Goal: Transaction & Acquisition: Book appointment/travel/reservation

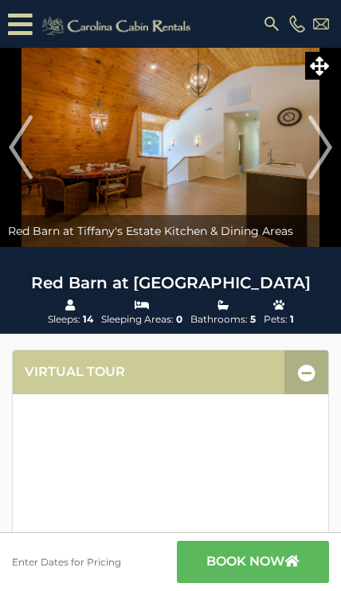
click at [21, 25] on icon at bounding box center [17, 24] width 19 height 28
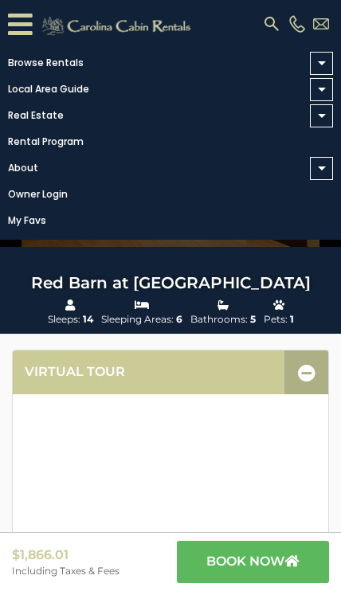
click at [324, 62] on span at bounding box center [322, 63] width 8 height 4
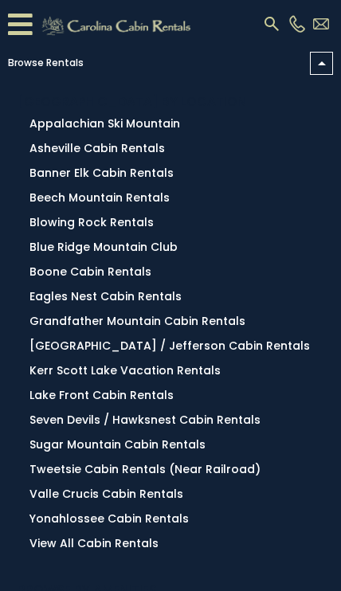
click at [24, 63] on link "Browse Rentals" at bounding box center [166, 63] width 333 height 22
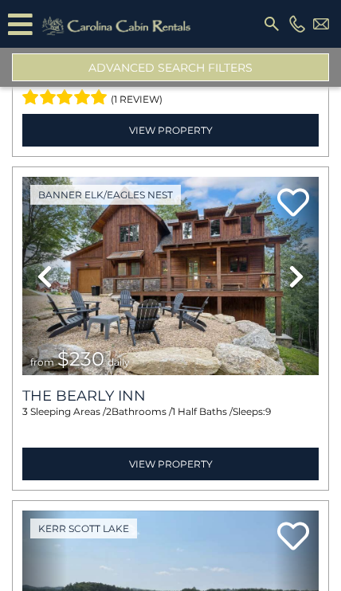
scroll to position [3352, 0]
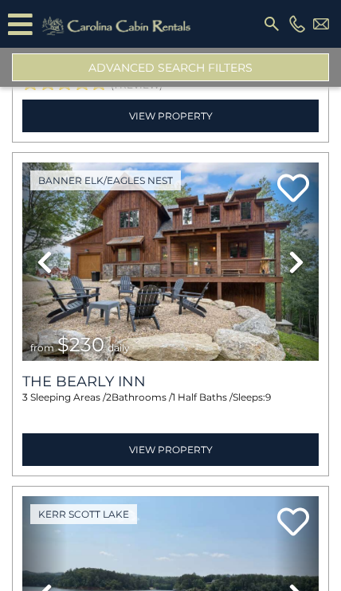
click at [16, 22] on icon at bounding box center [17, 24] width 19 height 28
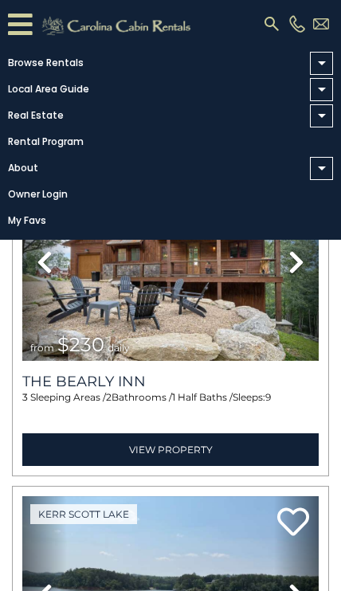
click at [41, 65] on link "Browse Rentals" at bounding box center [166, 63] width 333 height 22
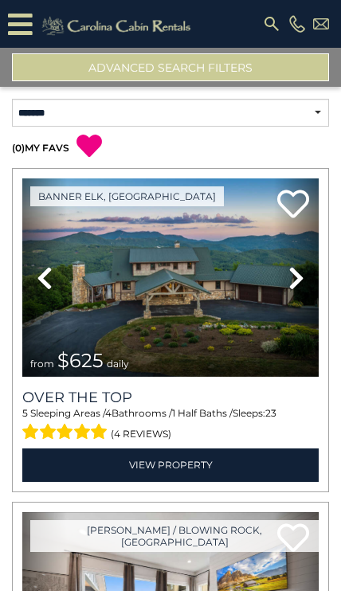
click at [133, 68] on button "Advanced Search Filters" at bounding box center [170, 67] width 317 height 28
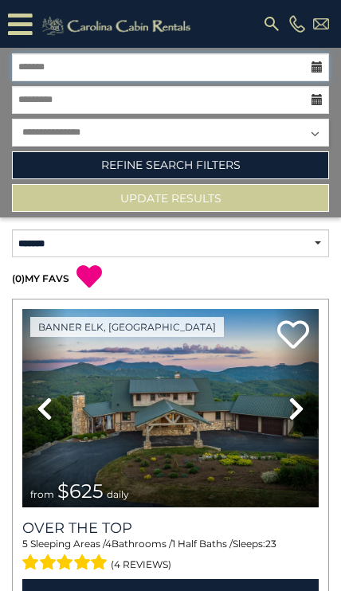
click at [52, 65] on input "text" at bounding box center [170, 67] width 317 height 28
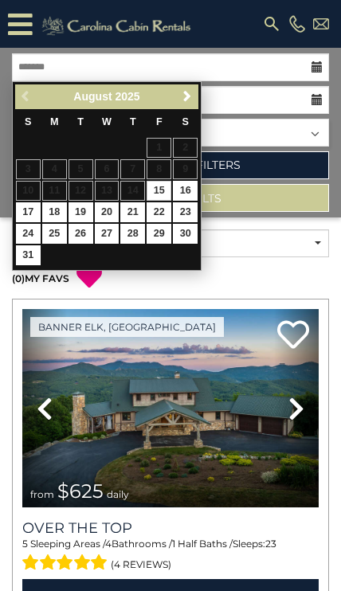
click at [189, 92] on span "Next" at bounding box center [187, 96] width 13 height 13
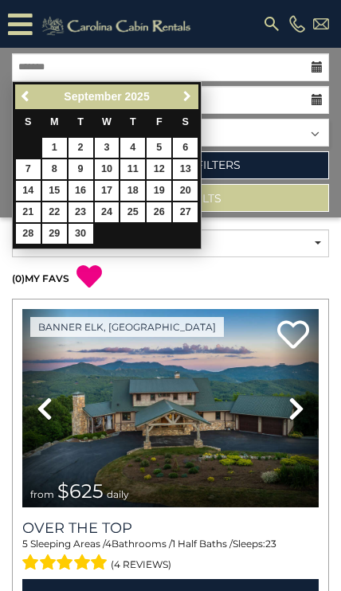
click at [183, 99] on span "Next" at bounding box center [187, 96] width 13 height 13
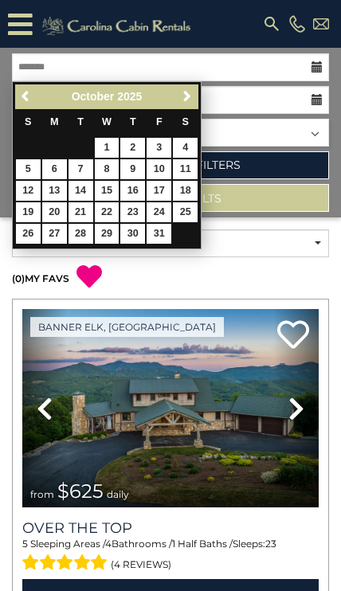
click at [137, 192] on link "16" at bounding box center [132, 191] width 25 height 20
type input "********"
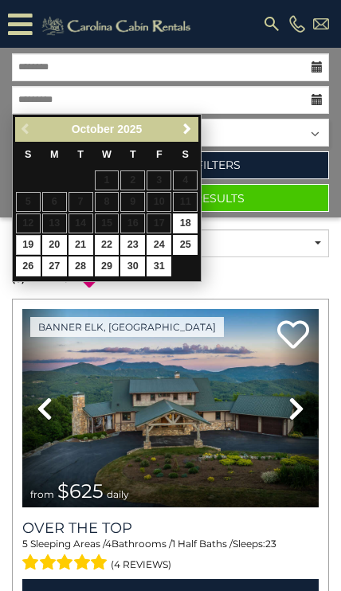
click at [19, 241] on link "19" at bounding box center [28, 245] width 25 height 20
type input "********"
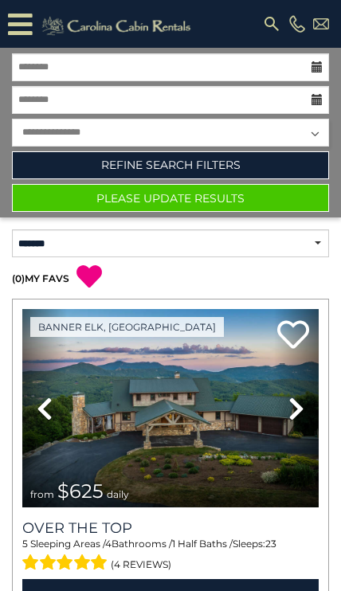
click at [143, 159] on link "Refine Search Filters" at bounding box center [170, 165] width 317 height 28
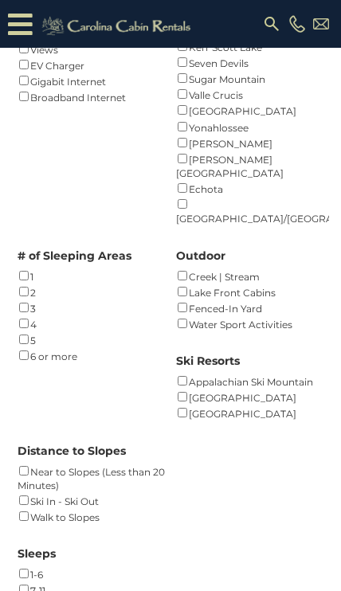
scroll to position [450, 0]
click at [6, 270] on div "Amenities Fireplace () Air Conditioning () 3-D Walkthrough () Club Membership (…" at bounding box center [170, 224] width 341 height 848
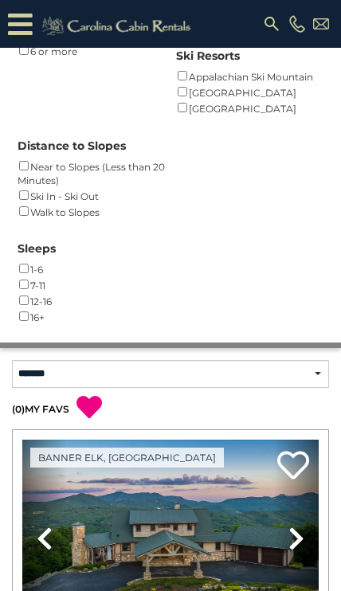
scroll to position [755, 0]
click at [12, 241] on div "Sleeps 1-6 () 7-11 () 12-16 () 16+ ()" at bounding box center [170, 277] width 317 height 96
click at [14, 242] on div "Sleeps 1-6 () 7-11 () 12-16 () 16+ ()" at bounding box center [170, 277] width 317 height 96
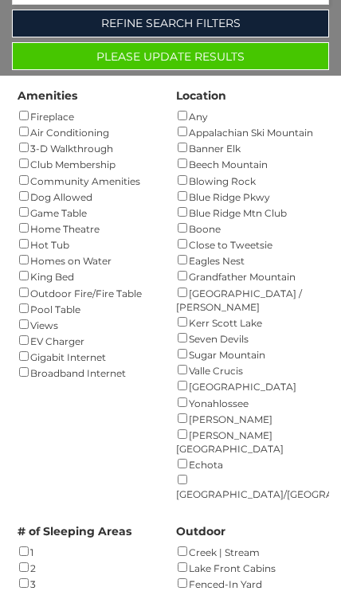
scroll to position [0, 0]
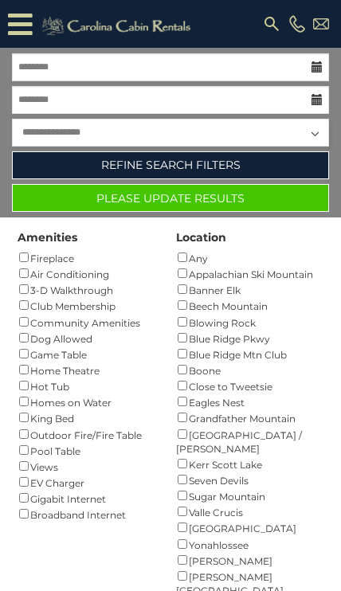
click at [147, 200] on button "Please Update Results" at bounding box center [170, 198] width 317 height 28
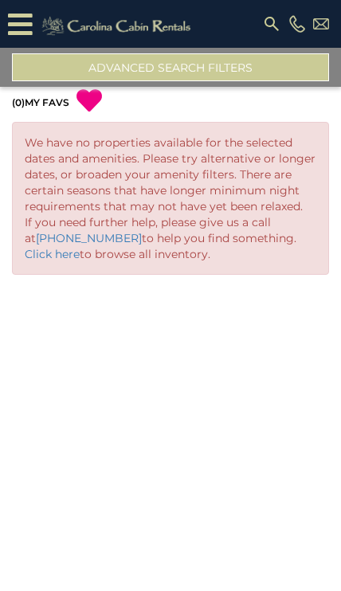
click at [84, 69] on button "Advanced Search Filters" at bounding box center [170, 67] width 317 height 28
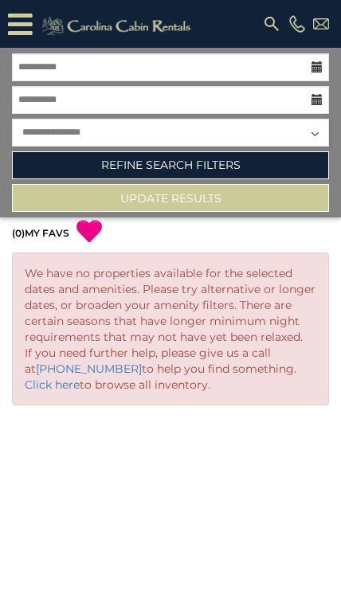
click at [132, 168] on link "Refine Search Filters" at bounding box center [170, 165] width 317 height 28
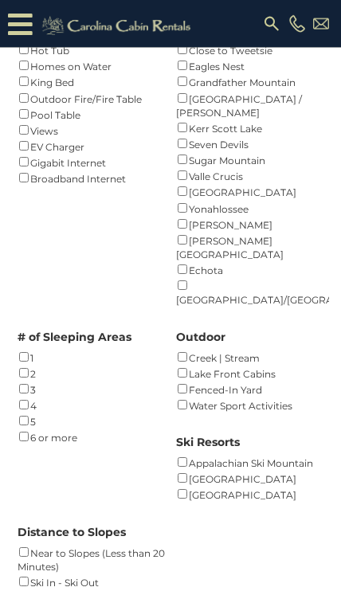
scroll to position [369, 0]
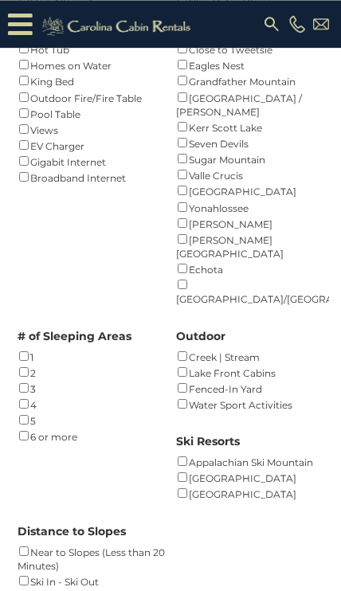
click at [8, 350] on div "Amenities Fireplace () Air Conditioning () 3-D Walkthrough () Club Membership (…" at bounding box center [170, 304] width 341 height 848
click at [10, 335] on div "Amenities Fireplace () Air Conditioning () 3-D Walkthrough () Club Membership (…" at bounding box center [170, 304] width 341 height 848
click at [5, 334] on div "Amenities Fireplace () Air Conditioning () 3-D Walkthrough () Club Membership (…" at bounding box center [170, 304] width 341 height 848
click at [13, 335] on div "# of Sleeping Areas 1 () 2 () 3 () 4 () 5 () 6 or more ()" at bounding box center [91, 380] width 159 height 128
click at [8, 339] on div "Amenities Fireplace () Air Conditioning () 3-D Walkthrough () Club Membership (…" at bounding box center [170, 304] width 341 height 848
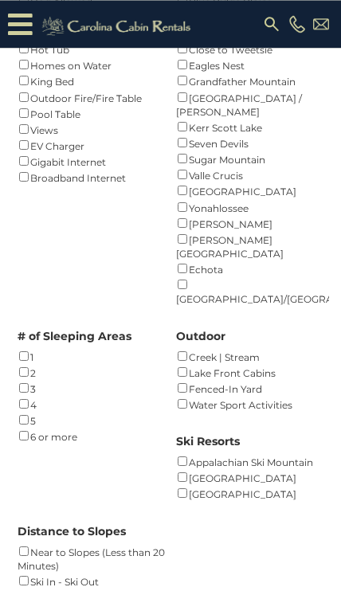
click at [10, 336] on div "Amenities Fireplace () Air Conditioning () 3-D Walkthrough () Club Membership (…" at bounding box center [170, 304] width 341 height 848
click at [13, 336] on div "# of Sleeping Areas 1 () 2 () 3 () 4 () 5 () 6 or more ()" at bounding box center [91, 380] width 159 height 128
click at [9, 337] on div "Amenities Fireplace () Air Conditioning () 3-D Walkthrough () Club Membership (…" at bounding box center [170, 304] width 341 height 848
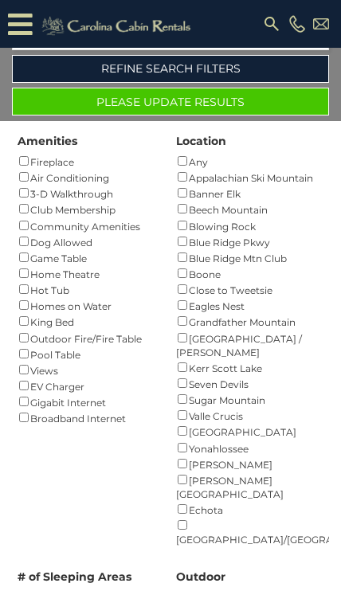
scroll to position [0, 0]
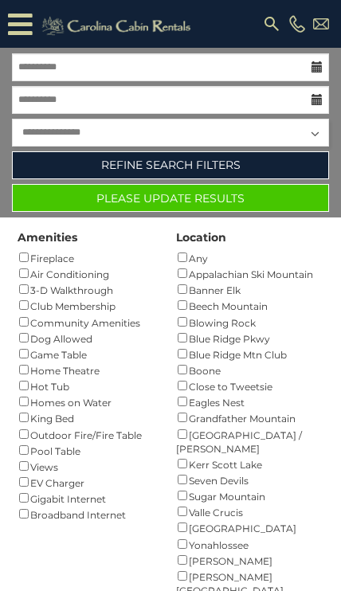
click at [162, 196] on button "Please Update Results" at bounding box center [170, 198] width 317 height 28
click at [273, 22] on img at bounding box center [271, 23] width 19 height 19
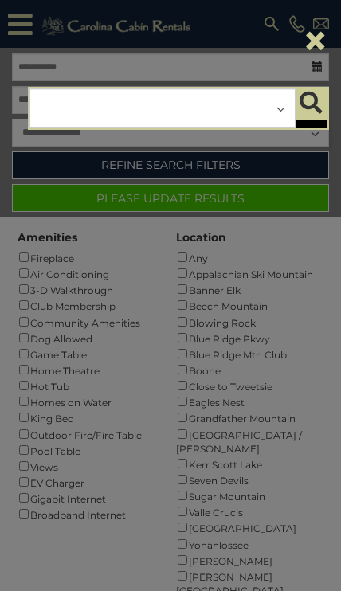
click at [147, 113] on div "**********" at bounding box center [162, 108] width 266 height 40
click at [283, 109] on div "**********" at bounding box center [162, 108] width 266 height 40
click at [19, 32] on div "×" at bounding box center [178, 41] width 325 height 67
click at [24, 18] on div "×" at bounding box center [178, 41] width 325 height 67
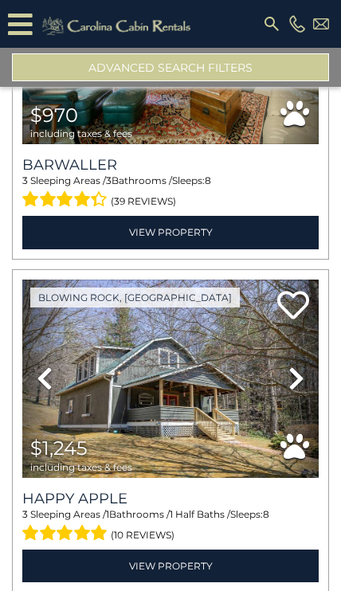
click at [265, 26] on img at bounding box center [271, 23] width 19 height 19
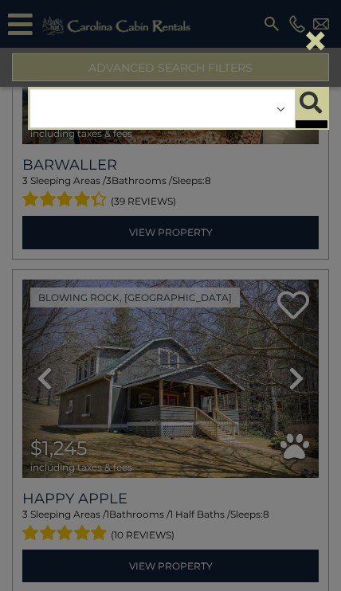
click at [76, 108] on div "**********" at bounding box center [162, 108] width 266 height 40
click at [109, 109] on div "**********" at bounding box center [162, 108] width 266 height 40
click at [163, 104] on div "**********" at bounding box center [162, 108] width 266 height 40
click at [117, 108] on div "**********" at bounding box center [162, 108] width 266 height 40
